Goal: Task Accomplishment & Management: Use online tool/utility

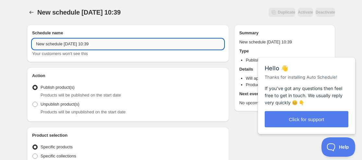
click at [34, 47] on input "New schedule [DATE] 10:39" at bounding box center [128, 44] width 192 height 10
paste input "XAGADOLL"
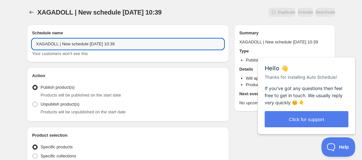
paste input "[PERSON_NAME]"
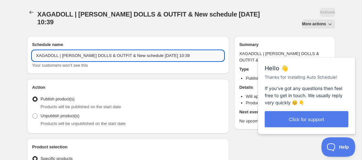
paste input "ACCESSORY"
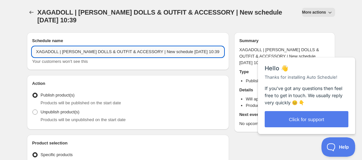
click at [174, 53] on input "XAGADOLL | [PERSON_NAME] DOLLS & OUTFIT & ACCESSORY | New schedule [DATE] 10:39" at bounding box center [128, 52] width 192 height 10
drag, startPoint x: 166, startPoint y: 54, endPoint x: 139, endPoint y: 52, distance: 27.3
click at [139, 52] on input "XAGADOLL | [PERSON_NAME] DOLLS & OUTFIT & ACCESSORY | New schedule [DATE] 10:39" at bounding box center [128, 52] width 192 height 10
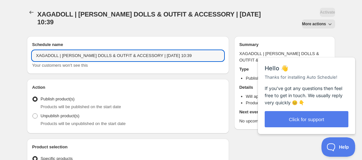
drag, startPoint x: 153, startPoint y: 43, endPoint x: 203, endPoint y: 8, distance: 60.8
click at [157, 51] on input "XAGADOLL | [PERSON_NAME] DOLLS & OUTFIT & ACCESSORY | [DATE] 10:39" at bounding box center [128, 56] width 192 height 10
click at [156, 51] on input "XAGADOLL | [PERSON_NAME] DOLLS & OUTFIT & ACCESSORY | [DATE] 10:39" at bounding box center [128, 56] width 192 height 10
drag, startPoint x: 152, startPoint y: 43, endPoint x: 140, endPoint y: 43, distance: 12.0
click at [140, 51] on input "XAGADOLL | [PERSON_NAME] DOLLS & OUTFIT & ACCESSORY | [DATE] 10:39" at bounding box center [128, 56] width 192 height 10
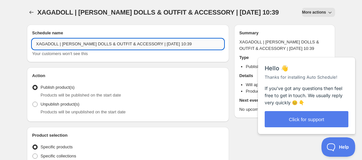
drag, startPoint x: 177, startPoint y: 41, endPoint x: 198, endPoint y: 42, distance: 20.8
click at [198, 42] on input "XAGADOLL | [PERSON_NAME] DOLLS & OUTFIT & ACCESSORY | [DATE] 10:39" at bounding box center [128, 44] width 192 height 10
type input "XAGADOLL | [PERSON_NAME] DOLLS & OUTFIT & ACCESSORY | [DATE] 11:59AM"
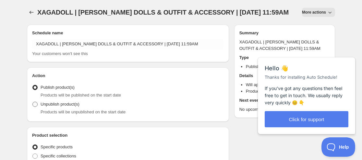
click at [61, 108] on label "Unpublish product(s)" at bounding box center [55, 104] width 47 height 9
click at [33, 102] on input "Unpublish product(s)" at bounding box center [32, 102] width 0 height 0
radio input "true"
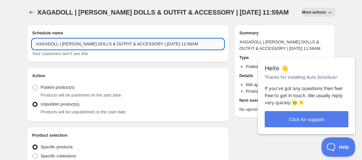
click at [198, 44] on input "XAGADOLL | [PERSON_NAME] DOLLS & OUTFIT & ACCESSORY | [DATE] 11:59AM" at bounding box center [128, 44] width 192 height 10
type input "XAGADOLL | [PERSON_NAME] DOLLS & OUTFIT & ACCESSORY | [DATE] 11:59PM"
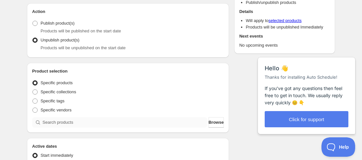
scroll to position [65, 0]
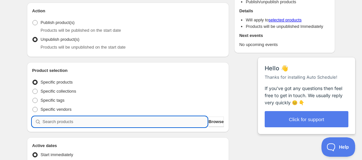
click at [67, 123] on input "search" at bounding box center [124, 122] width 165 height 10
paste input "9203166314739"
type input "9203166314739"
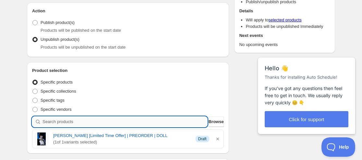
click at [79, 119] on input "search" at bounding box center [124, 122] width 165 height 10
paste input "9203098648819"
type input "9203098648819"
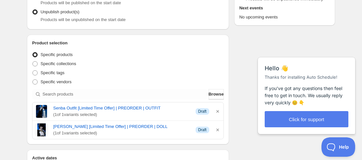
scroll to position [97, 0]
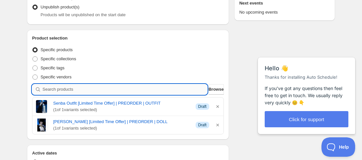
click at [96, 86] on input "search" at bounding box center [124, 89] width 165 height 10
paste input "9203089375475"
type input "9203089375475"
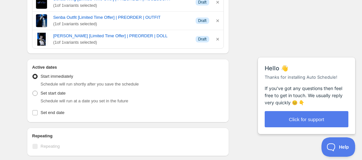
scroll to position [227, 0]
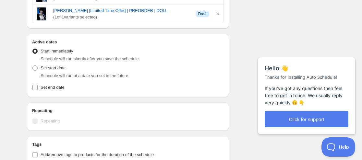
click at [41, 87] on span "Set end date" at bounding box center [53, 87] width 24 height 5
click at [38, 87] on input "Set end date" at bounding box center [34, 87] width 5 height 5
checkbox input "true"
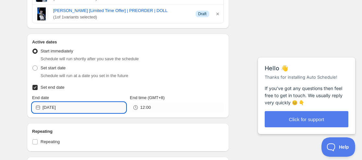
click at [57, 107] on input "[DATE]" at bounding box center [83, 107] width 83 height 10
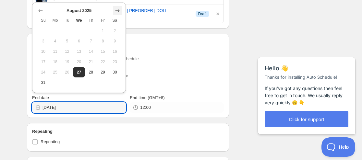
click at [118, 10] on icon "Show next month, September 2025" at bounding box center [117, 10] width 6 height 6
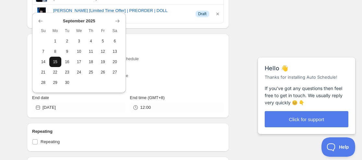
click at [57, 62] on span "15" at bounding box center [55, 61] width 7 height 5
type input "[DATE]"
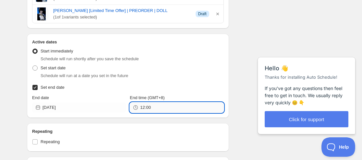
click at [151, 110] on input "12:00" at bounding box center [181, 107] width 83 height 10
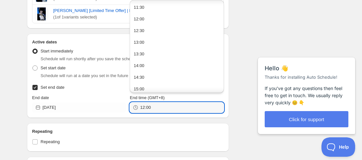
scroll to position [259, 0]
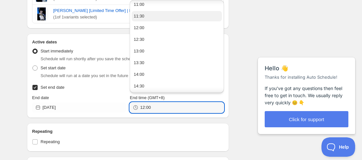
click at [141, 17] on div "11:30" at bounding box center [139, 16] width 11 height 6
type input "11:30"
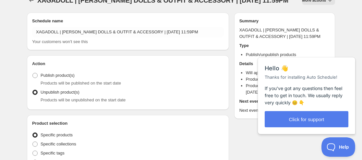
scroll to position [0, 0]
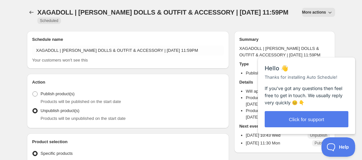
type input "New schedule [DATE] 10:39"
type input "10:39"
type input "[DATE]"
type input "12:00"
radio input "true"
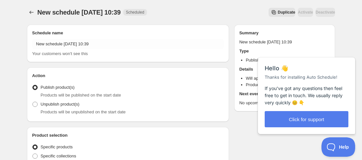
type input "New schedule [DATE] 10:42"
type input "10:42"
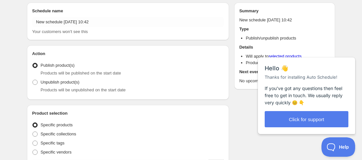
scroll to position [130, 0]
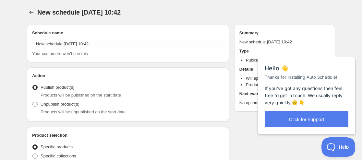
radio input "true"
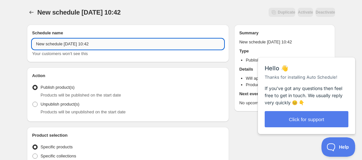
click at [33, 43] on input "New schedule [DATE] 10:42" at bounding box center [128, 44] width 192 height 10
paste input "[PERSON_NAME] Full Set"
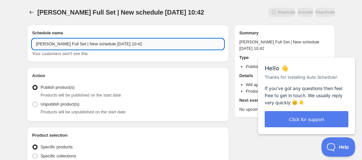
click at [36, 44] on input "[PERSON_NAME] Full Set | New schedule [DATE] 10:42" at bounding box center [128, 44] width 192 height 10
paste input "XAGADOLL"
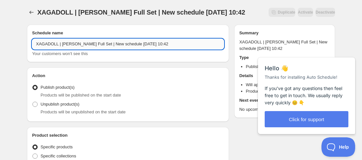
drag, startPoint x: 129, startPoint y: 44, endPoint x: 132, endPoint y: 44, distance: 3.3
click at [132, 44] on input "XAGADOLL | [PERSON_NAME] Full Set | New schedule [DATE] 10:42" at bounding box center [128, 44] width 192 height 10
drag, startPoint x: 146, startPoint y: 44, endPoint x: 169, endPoint y: 39, distance: 23.6
click at [169, 39] on div "Schedule name [PERSON_NAME] | [PERSON_NAME] Full Set | New schedule [DATE] 10:4…" at bounding box center [128, 43] width 192 height 27
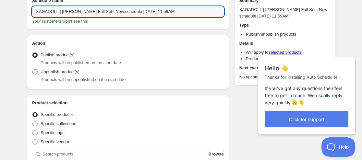
type input "XAGADOLL | [PERSON_NAME] Full Set | New schedule [DATE] 11:59AM"
click at [61, 70] on span "Unpublish product(s)" at bounding box center [60, 71] width 39 height 5
click at [33, 70] on input "Unpublish product(s)" at bounding box center [32, 69] width 0 height 0
radio input "true"
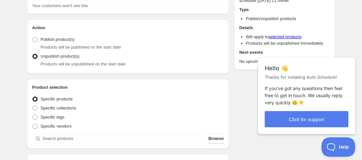
scroll to position [65, 0]
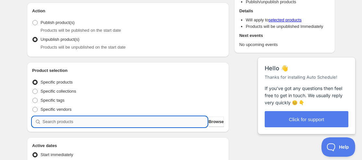
click at [49, 123] on input "search" at bounding box center [124, 122] width 165 height 10
paste input "9203111657715"
type input "9203111657715"
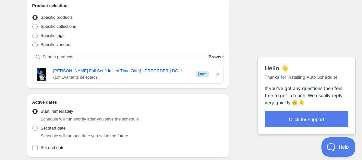
scroll to position [227, 0]
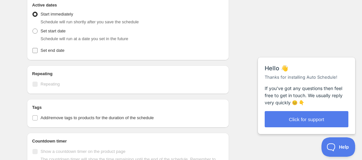
click at [49, 52] on span "Set end date" at bounding box center [53, 50] width 24 height 5
click at [38, 52] on input "Set end date" at bounding box center [34, 50] width 5 height 5
checkbox input "true"
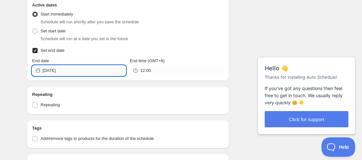
click at [55, 74] on input "[DATE]" at bounding box center [83, 70] width 83 height 10
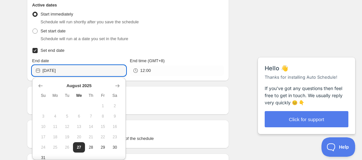
scroll to position [8, 0]
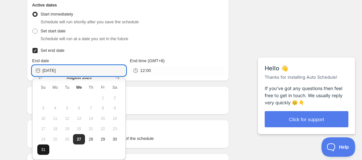
click at [40, 149] on button "31" at bounding box center [43, 150] width 12 height 10
type input "[DATE]"
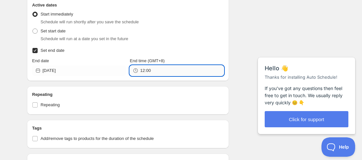
click at [145, 67] on input "12:00" at bounding box center [181, 70] width 83 height 10
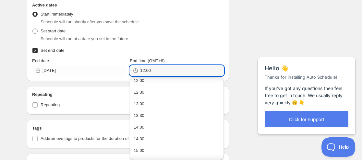
scroll to position [259, 0]
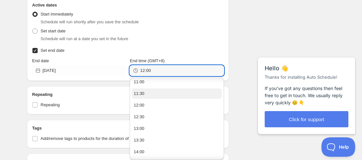
click at [144, 91] on button "11:30" at bounding box center [177, 93] width 90 height 10
type input "11:30"
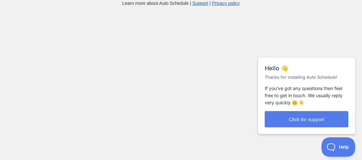
scroll to position [6, 0]
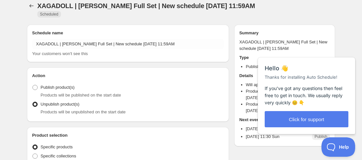
radio input "true"
checkbox input "true"
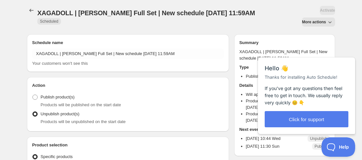
scroll to position [0, 0]
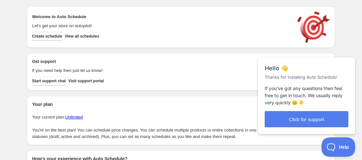
click at [49, 38] on span "Create schedule" at bounding box center [47, 36] width 30 height 5
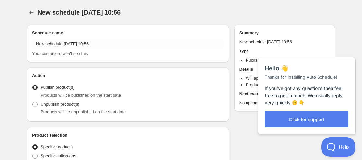
radio input "true"
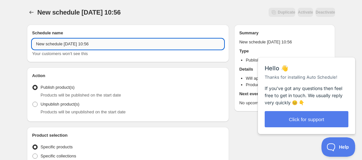
click at [37, 43] on input "New schedule [DATE] 10:56" at bounding box center [128, 44] width 192 height 10
paste input "RING DOLL"
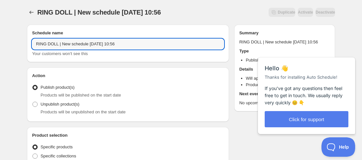
paste input "Slumbering [PERSON_NAME]"
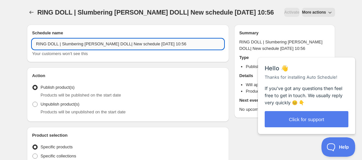
drag, startPoint x: 152, startPoint y: 42, endPoint x: 112, endPoint y: 44, distance: 40.2
click at [112, 44] on input "RING DOLL | Slumbering [PERSON_NAME] DOLL| New schedule [DATE] 10:56" at bounding box center [128, 44] width 192 height 10
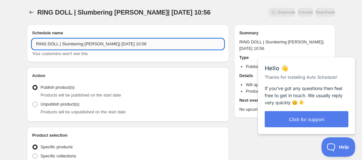
drag, startPoint x: 149, startPoint y: 45, endPoint x: 209, endPoint y: 41, distance: 60.4
click at [209, 41] on input "RING DOLL | Slumbering [PERSON_NAME]| [DATE] 10:56" at bounding box center [128, 44] width 192 height 10
type input "RING DOLL | Slumbering [PERSON_NAME]| [DATE] 09:00AM"
click at [59, 111] on span "Products will be unpublished on the start date" at bounding box center [83, 112] width 85 height 5
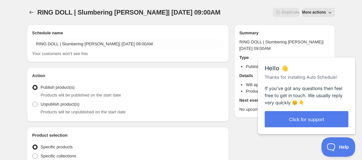
click at [53, 110] on span "Products will be unpublished on the start date" at bounding box center [83, 112] width 85 height 5
click at [56, 106] on span "Unpublish product(s)" at bounding box center [60, 104] width 39 height 5
click at [33, 102] on input "Unpublish product(s)" at bounding box center [32, 102] width 0 height 0
radio input "true"
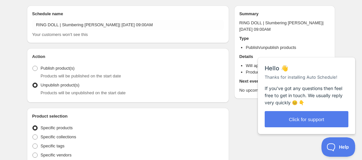
scroll to position [65, 0]
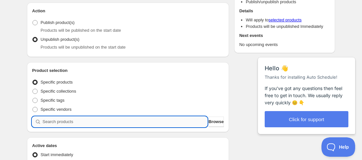
click at [44, 120] on input "search" at bounding box center [124, 122] width 165 height 10
paste input "9203173032179"
type input "9203173032179"
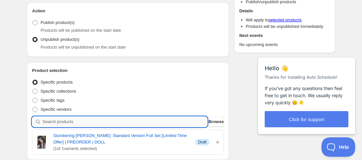
click at [63, 123] on input "search" at bounding box center [124, 122] width 165 height 10
paste input "9203171950835"
type input "9203171950835"
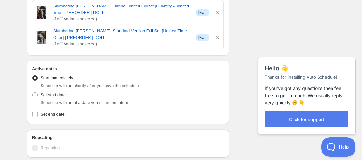
scroll to position [259, 0]
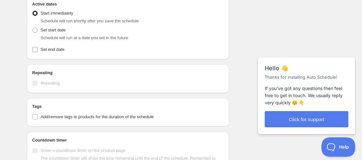
click at [58, 51] on span "Set end date" at bounding box center [53, 49] width 24 height 5
click at [38, 51] on input "Set end date" at bounding box center [34, 49] width 5 height 5
checkbox input "true"
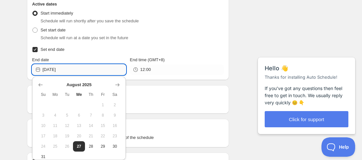
click at [62, 71] on input "[DATE]" at bounding box center [83, 70] width 83 height 10
click at [118, 85] on button "Show next month, September 2025" at bounding box center [117, 84] width 9 height 9
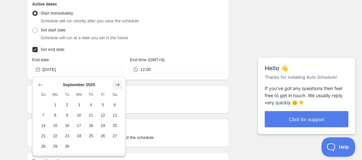
click at [118, 85] on icon "Show next month, October 2025" at bounding box center [117, 84] width 4 height 3
click at [65, 125] on span "11" at bounding box center [67, 125] width 7 height 5
type input "[DATE]"
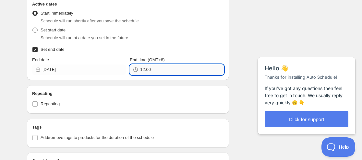
click at [147, 69] on input "12:00" at bounding box center [181, 70] width 83 height 10
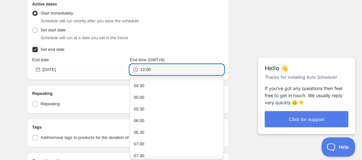
scroll to position [162, 0]
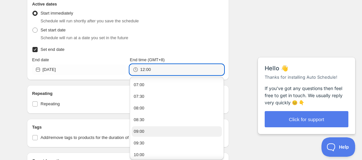
click at [147, 130] on button "09:00" at bounding box center [177, 131] width 90 height 10
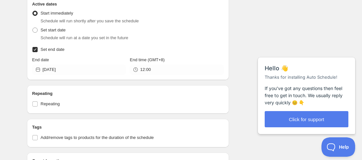
type input "09:00"
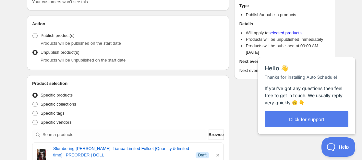
scroll to position [0, 0]
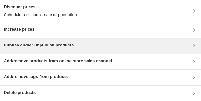
click at [37, 48] on h3 "Publish and/or unpublish products" at bounding box center [39, 45] width 70 height 6
click at [74, 41] on div "Publish and/or unpublish products" at bounding box center [100, 46] width 201 height 16
